Goal: Task Accomplishment & Management: Use online tool/utility

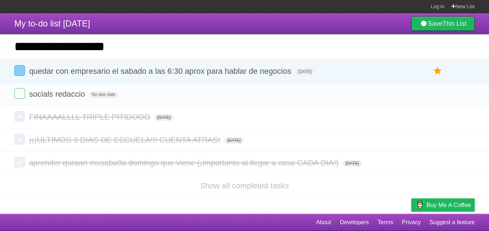
type input "**********"
click input "*********" at bounding box center [0, 0] width 0 height 0
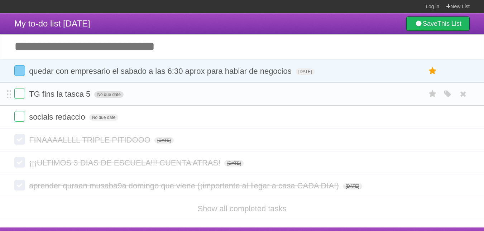
click at [115, 93] on span "No due date" at bounding box center [108, 94] width 29 height 6
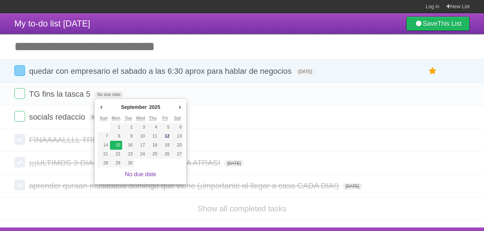
type span "[DATE]"
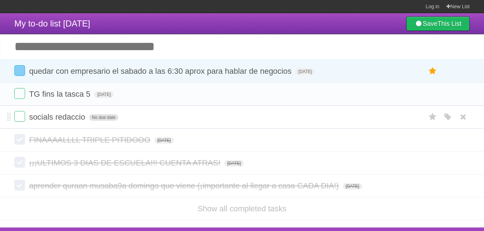
click at [112, 116] on span "No due date" at bounding box center [103, 117] width 29 height 6
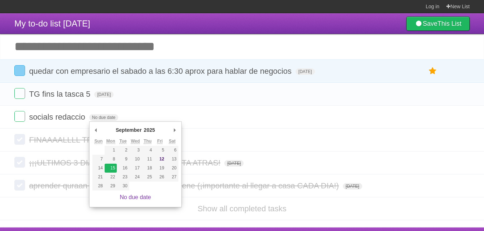
type span "[DATE]"
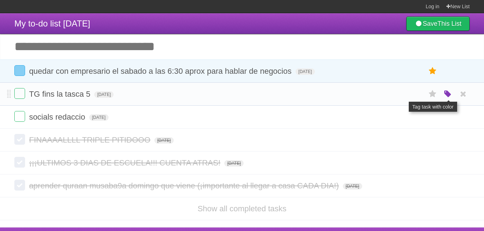
click at [446, 95] on icon "button" at bounding box center [447, 93] width 10 height 9
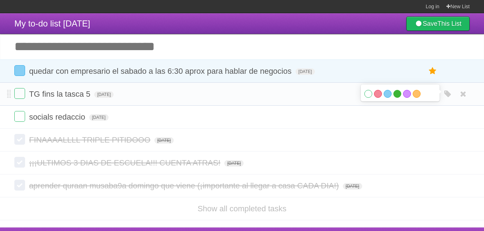
click at [400, 93] on label "Green" at bounding box center [397, 94] width 8 height 8
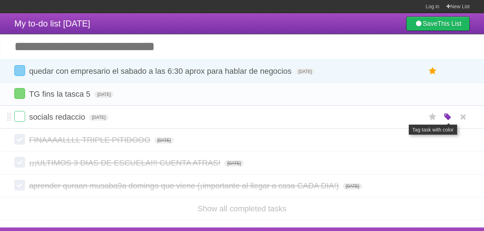
click at [448, 116] on icon "button" at bounding box center [447, 116] width 10 height 9
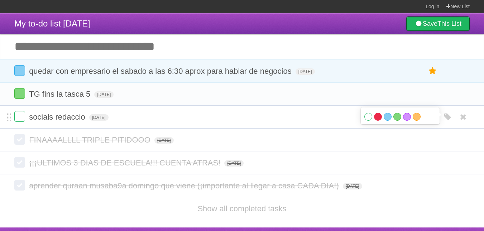
click at [377, 115] on label "Red" at bounding box center [378, 117] width 8 height 8
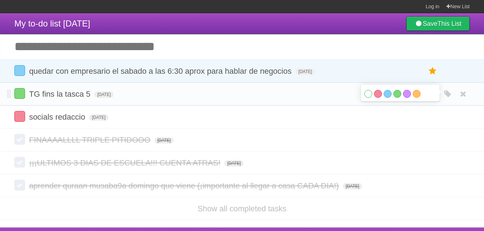
click at [338, 96] on form "TG fins la tasca 5 [DATE] White Red Blue Green Purple Orange" at bounding box center [241, 94] width 455 height 12
click at [433, 99] on icon at bounding box center [432, 94] width 10 height 12
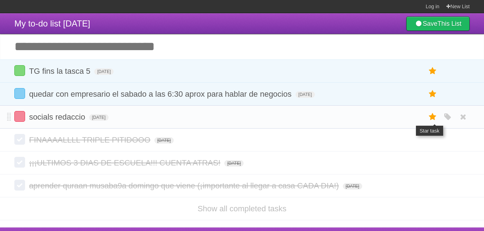
click at [433, 115] on icon at bounding box center [432, 117] width 10 height 12
